Goal: Transaction & Acquisition: Download file/media

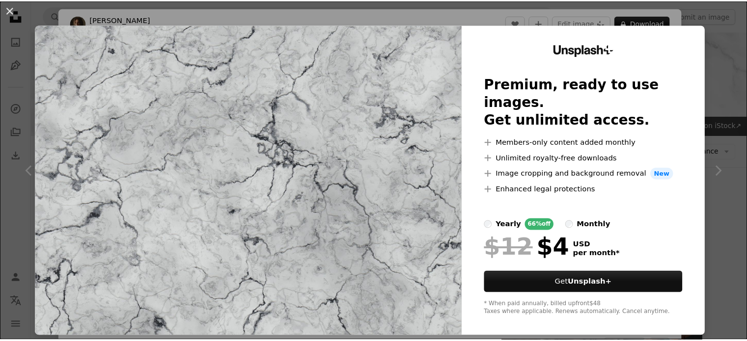
scroll to position [737, 0]
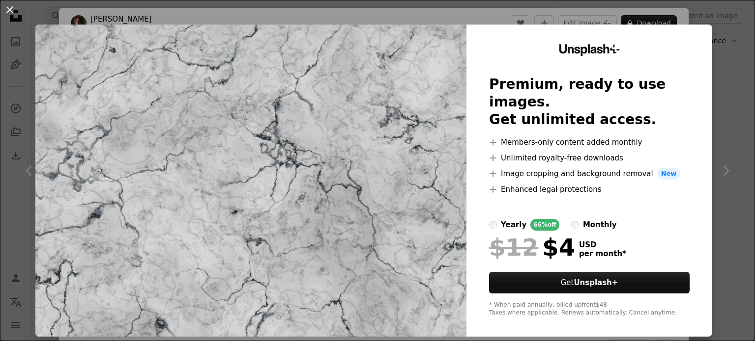
click at [705, 97] on div "An X shape Unsplash+ Premium, ready to use images. Get unlimited access. A plus…" at bounding box center [377, 170] width 755 height 341
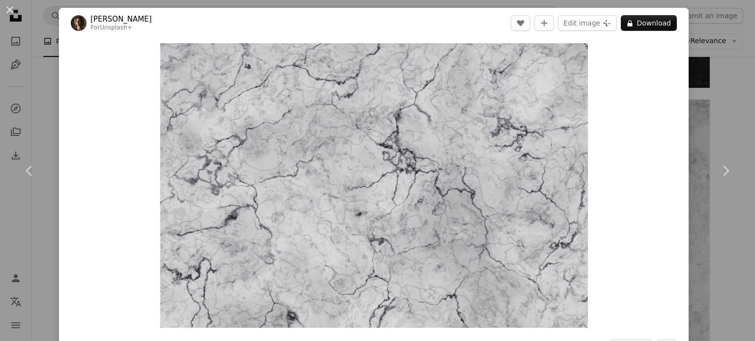
click at [720, 96] on div "An X shape Chevron left Chevron right [PERSON_NAME] For Unsplash+ A heart A plu…" at bounding box center [377, 170] width 755 height 341
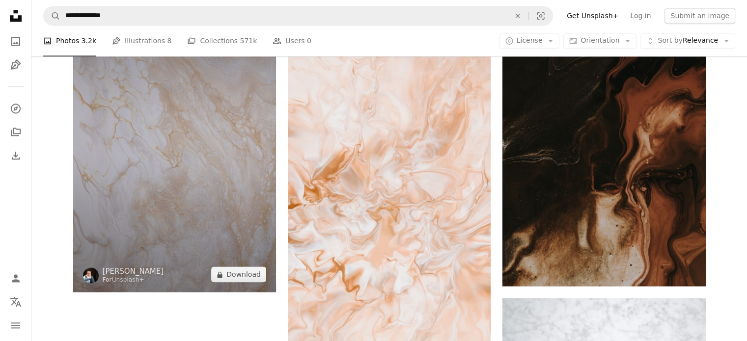
scroll to position [1523, 0]
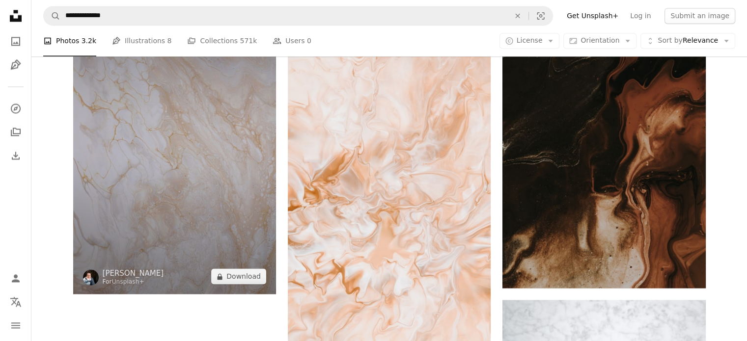
click at [197, 135] on img at bounding box center [174, 142] width 203 height 305
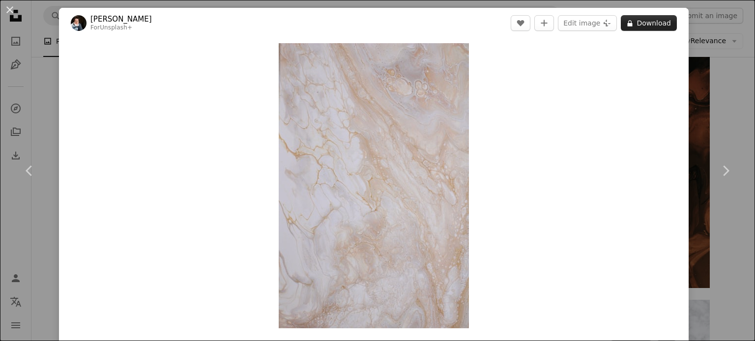
click at [639, 25] on button "A lock Download" at bounding box center [648, 23] width 56 height 16
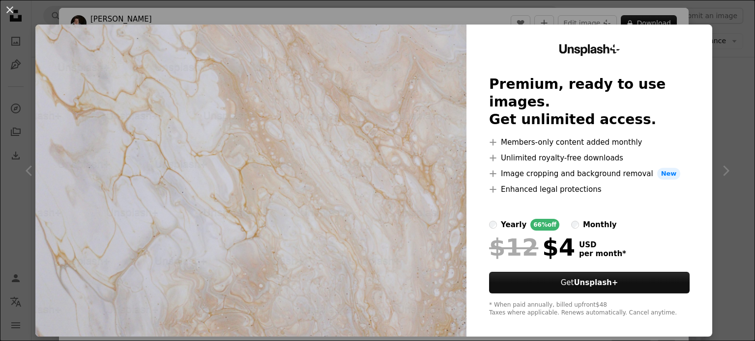
click at [730, 96] on div "An X shape Unsplash+ Premium, ready to use images. Get unlimited access. A plus…" at bounding box center [377, 170] width 755 height 341
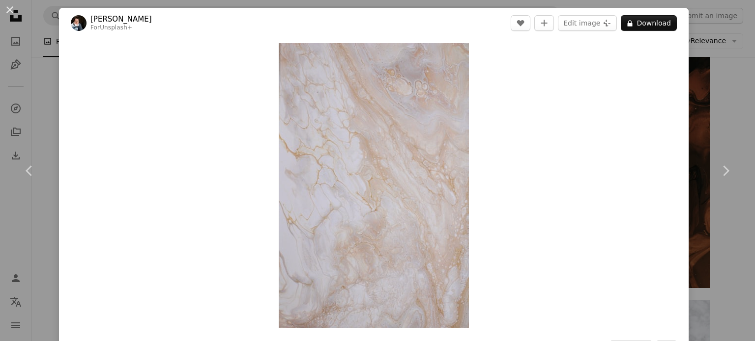
click at [729, 96] on div "An X shape Chevron left Chevron right [PERSON_NAME] For Unsplash+ A heart A plu…" at bounding box center [377, 170] width 755 height 341
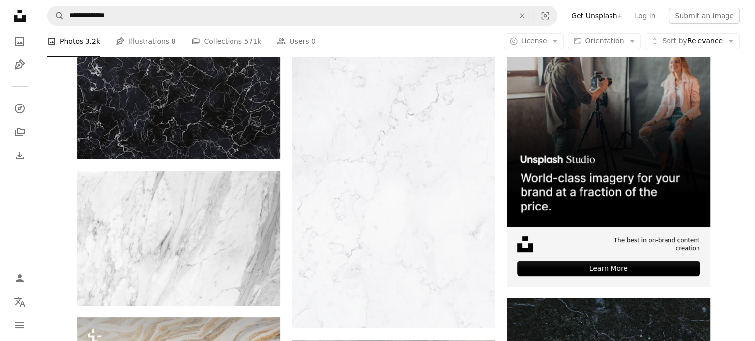
scroll to position [246, 0]
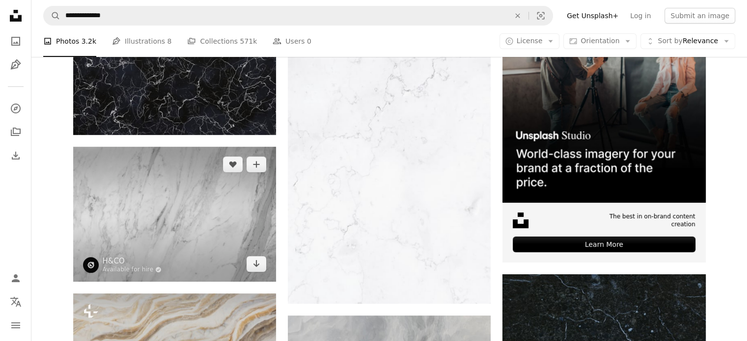
click at [178, 187] on img at bounding box center [174, 214] width 203 height 135
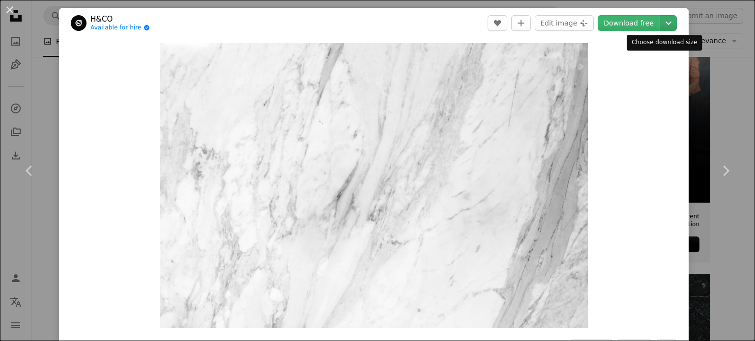
click at [666, 21] on icon "Chevron down" at bounding box center [668, 23] width 16 height 12
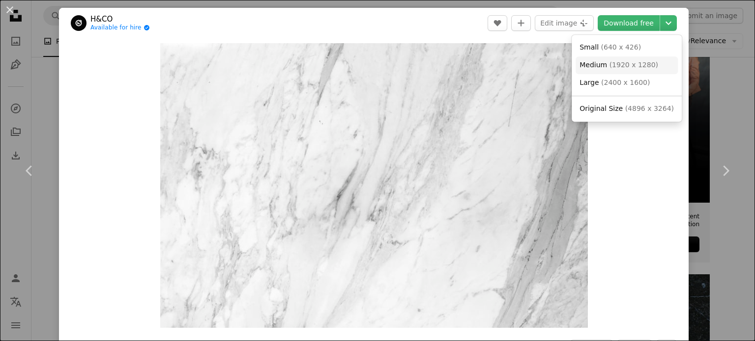
click at [604, 66] on span "Medium" at bounding box center [593, 65] width 28 height 8
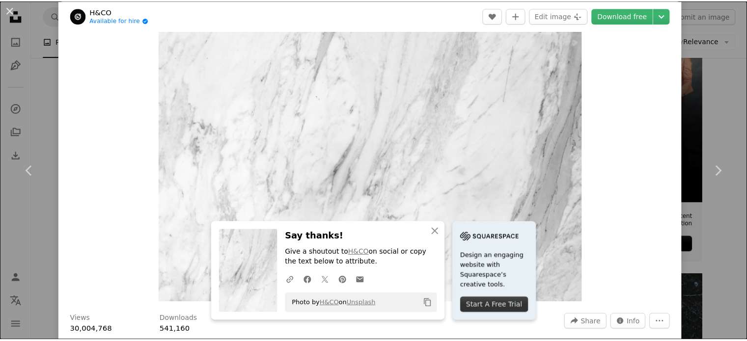
scroll to position [49, 0]
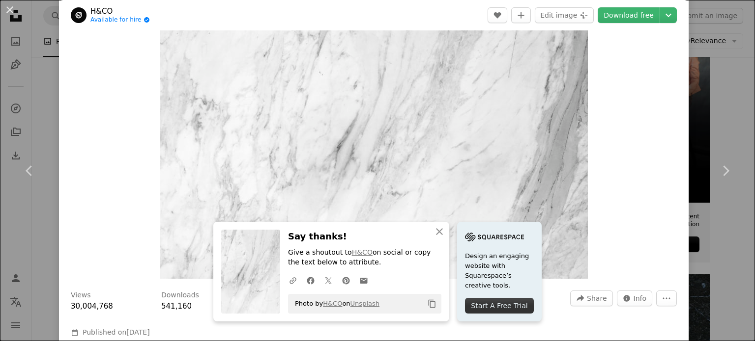
click at [723, 110] on div "An X shape Chevron left Chevron right An X shape Close Say thanks! Give a shout…" at bounding box center [377, 170] width 755 height 341
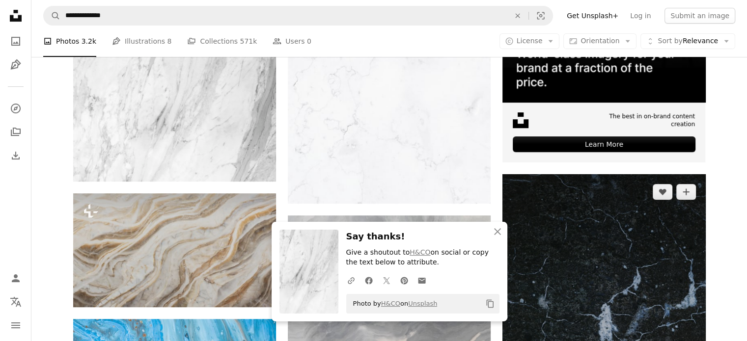
scroll to position [491, 0]
